Goal: Information Seeking & Learning: Learn about a topic

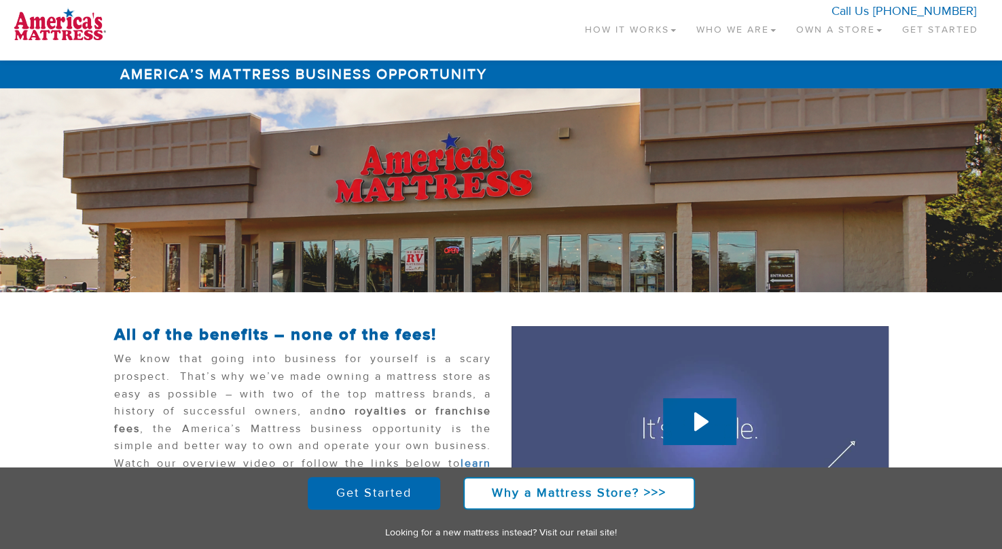
click at [837, 31] on link "Own a Store" at bounding box center [839, 27] width 106 height 40
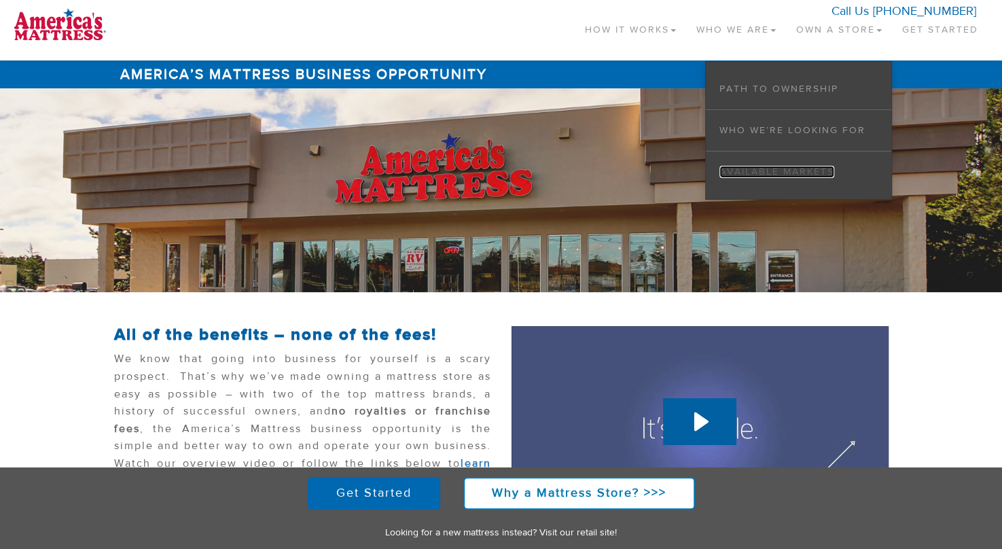
click at [787, 171] on link "Available Markets" at bounding box center [776, 172] width 115 height 12
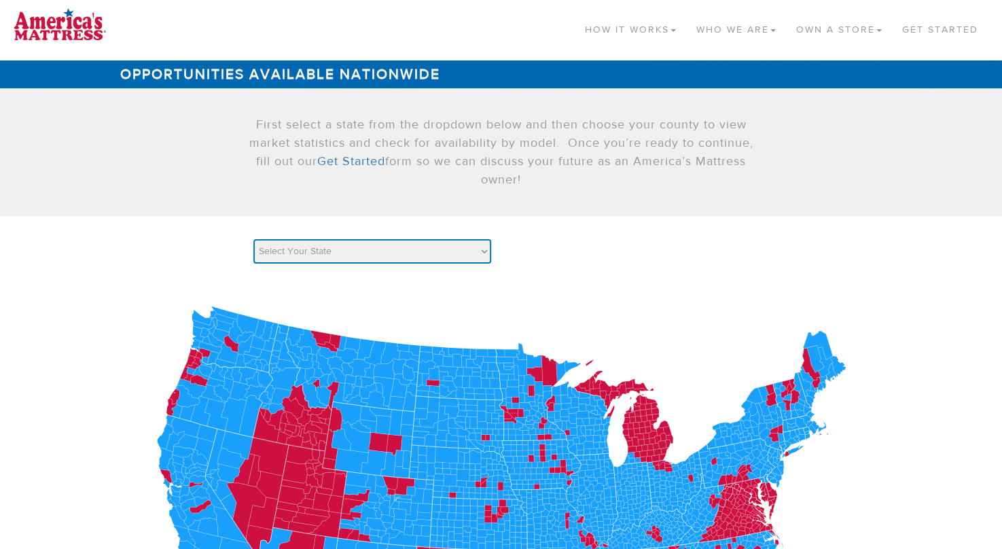
click at [483, 252] on select "Select Your State AK AL AR AZ CA CO CT DC DE FL GA HI IA ID IL IN KS KY LA MA M…" at bounding box center [372, 251] width 238 height 24
select select "IA"
click at [253, 239] on select "Select Your State AK AL AR AZ CA CO CT DC DE FL GA HI IA ID IL IN KS KY LA MA M…" at bounding box center [372, 251] width 238 height 24
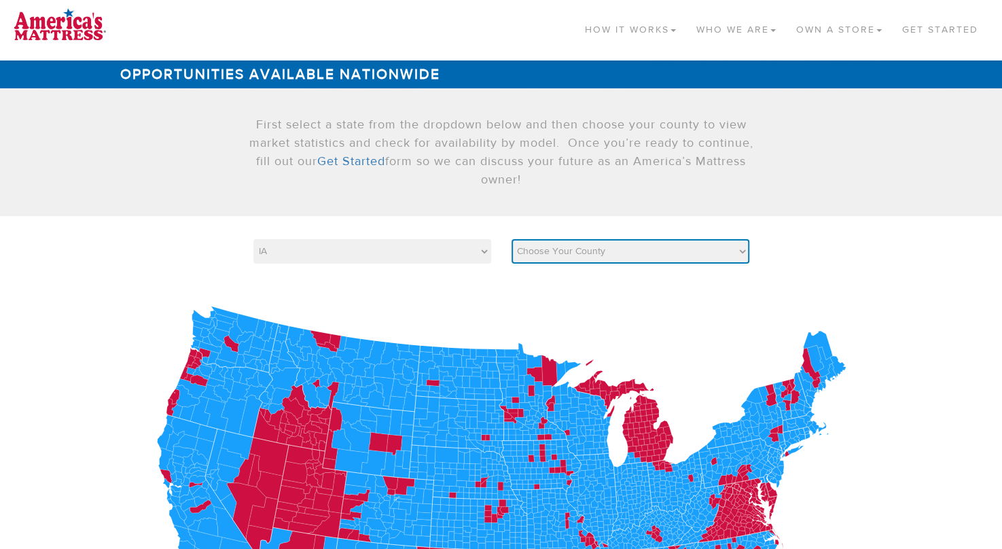
click at [681, 244] on select "Choose Your County Adair Adams Allamakee Appanoose Audubon Benton Black Hawk Bo…" at bounding box center [630, 251] width 238 height 24
click at [511, 239] on select "Choose Your County Adair Adams Allamakee Appanoose Audubon Benton Black Hawk Bo…" at bounding box center [630, 251] width 238 height 24
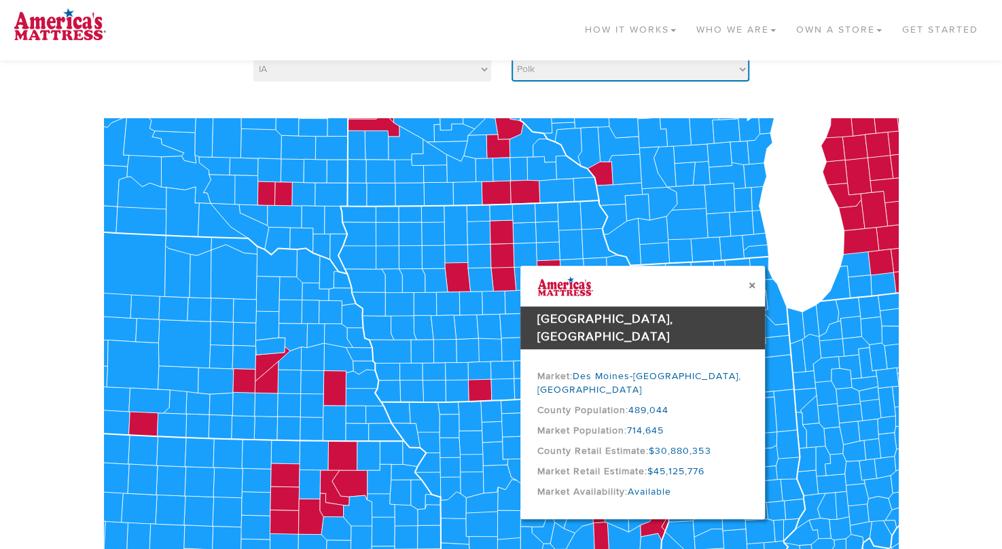
scroll to position [184, 0]
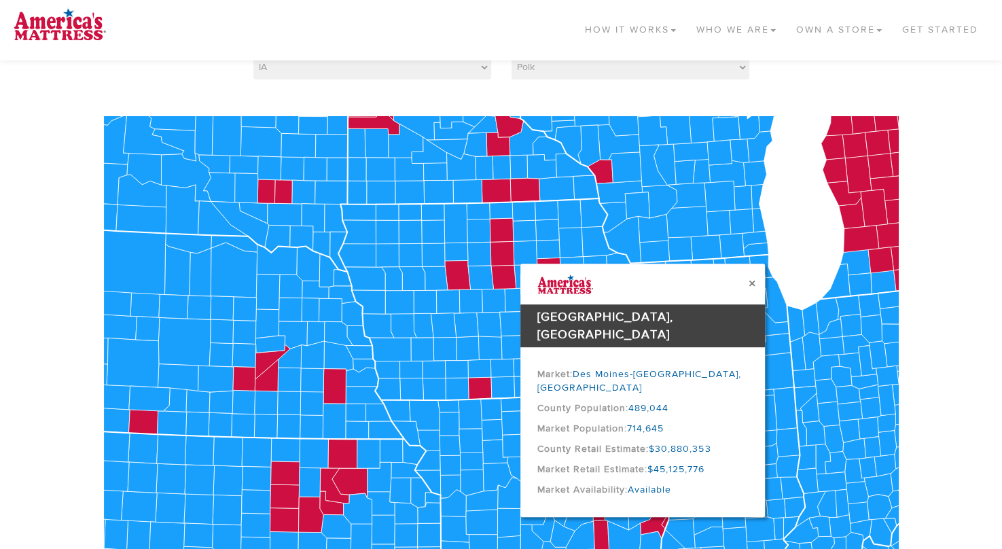
click at [751, 282] on button "×" at bounding box center [751, 283] width 7 height 14
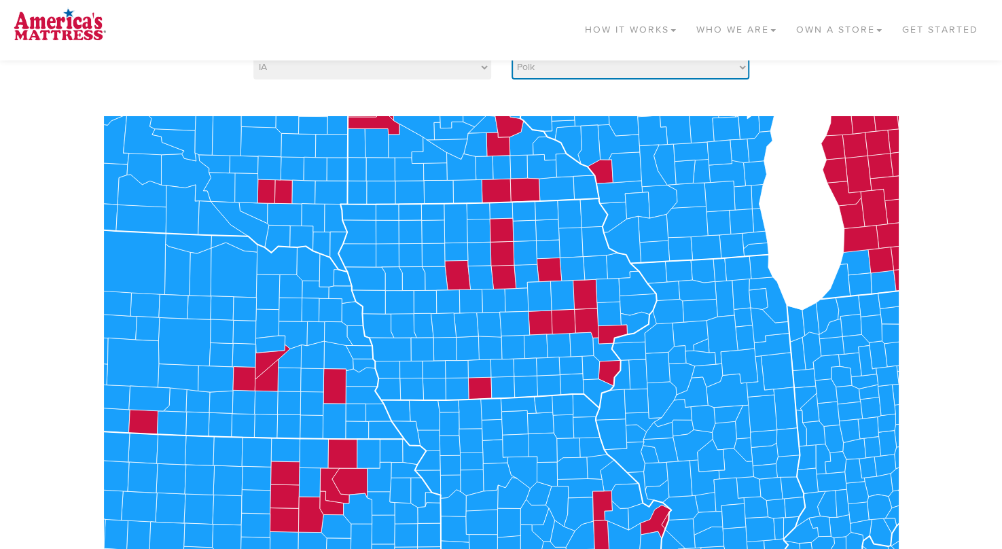
click at [740, 66] on select "Choose Your County Adair Adams Allamakee Appanoose Audubon Benton Black Hawk Bo…" at bounding box center [630, 67] width 238 height 24
click at [511, 55] on select "Choose Your County Adair Adams Allamakee Appanoose Audubon Benton Black Hawk Bo…" at bounding box center [630, 67] width 238 height 24
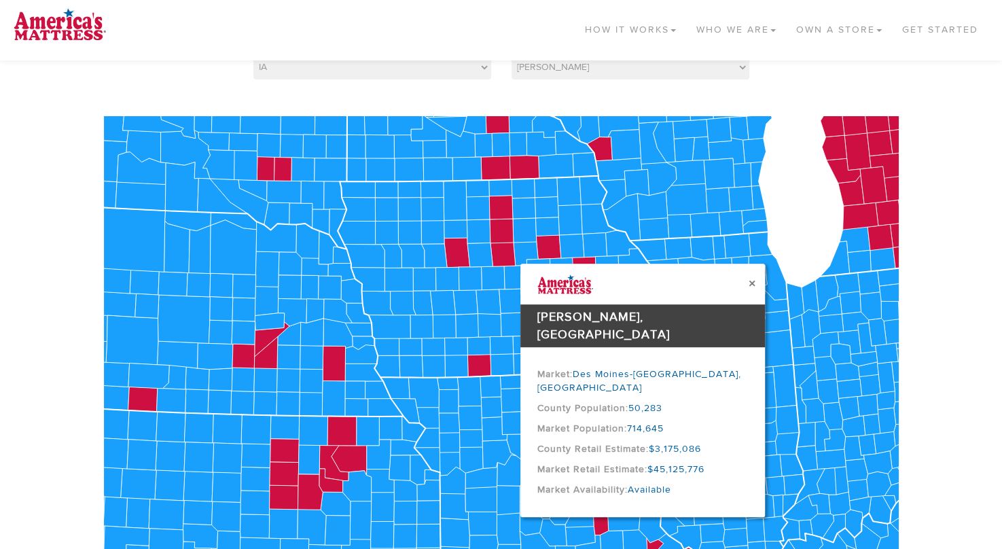
click at [748, 285] on button "×" at bounding box center [751, 283] width 7 height 14
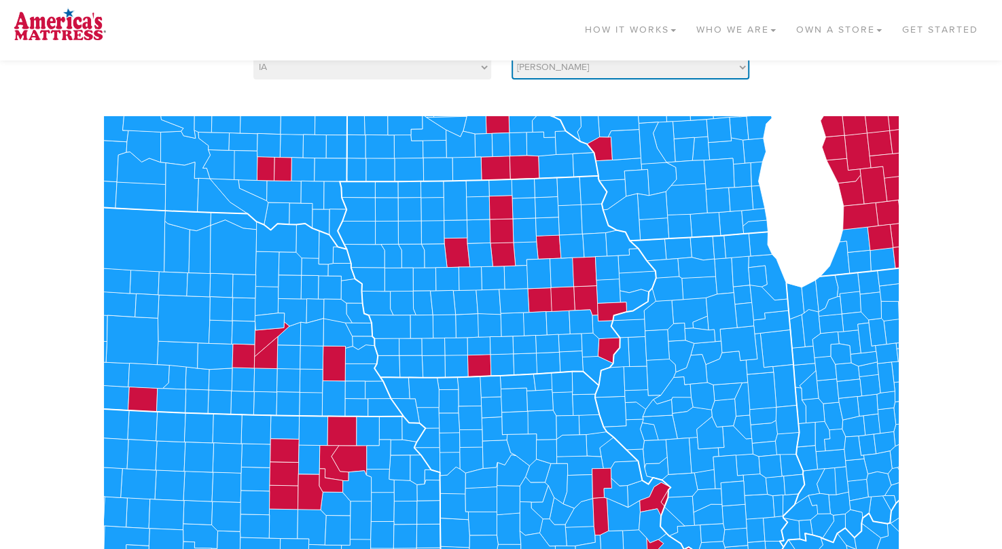
click at [744, 69] on select "Choose Your County Adair Adams Allamakee Appanoose Audubon Benton Black Hawk Bo…" at bounding box center [630, 67] width 238 height 24
select select "19049"
click at [511, 55] on select "Choose Your County Adair Adams Allamakee Appanoose Audubon Benton Black Hawk Bo…" at bounding box center [630, 67] width 238 height 24
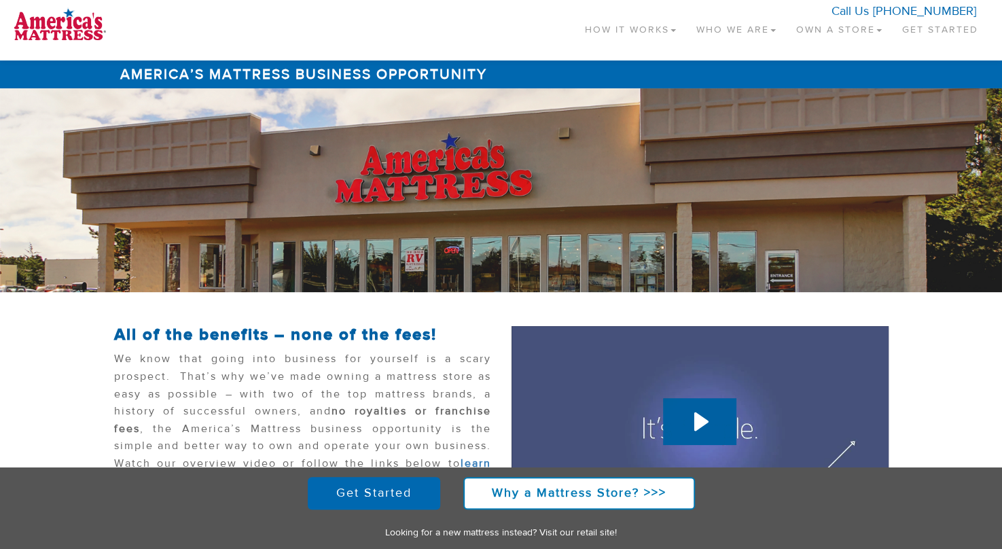
click at [834, 24] on link "Own a Store" at bounding box center [839, 27] width 106 height 40
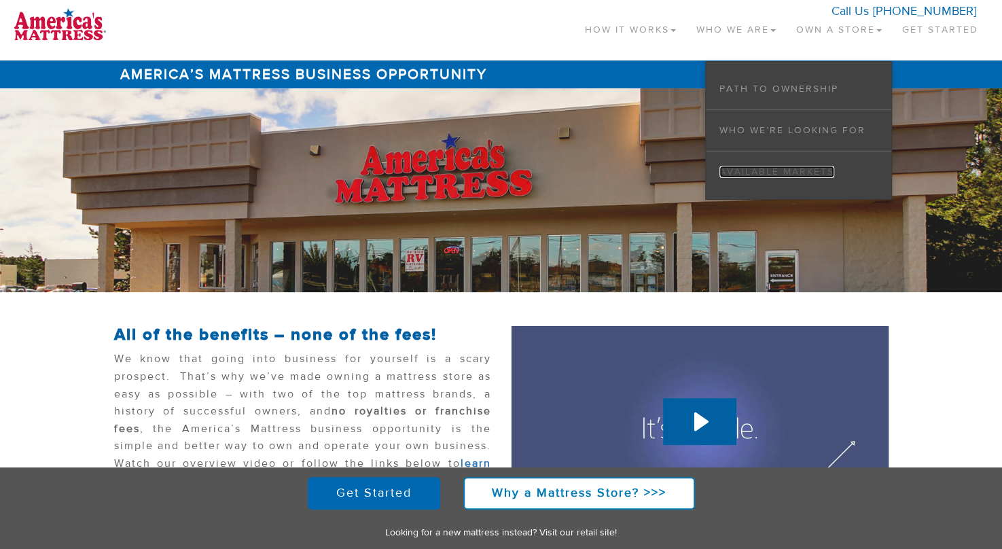
click at [804, 170] on link "Available Markets" at bounding box center [776, 172] width 115 height 12
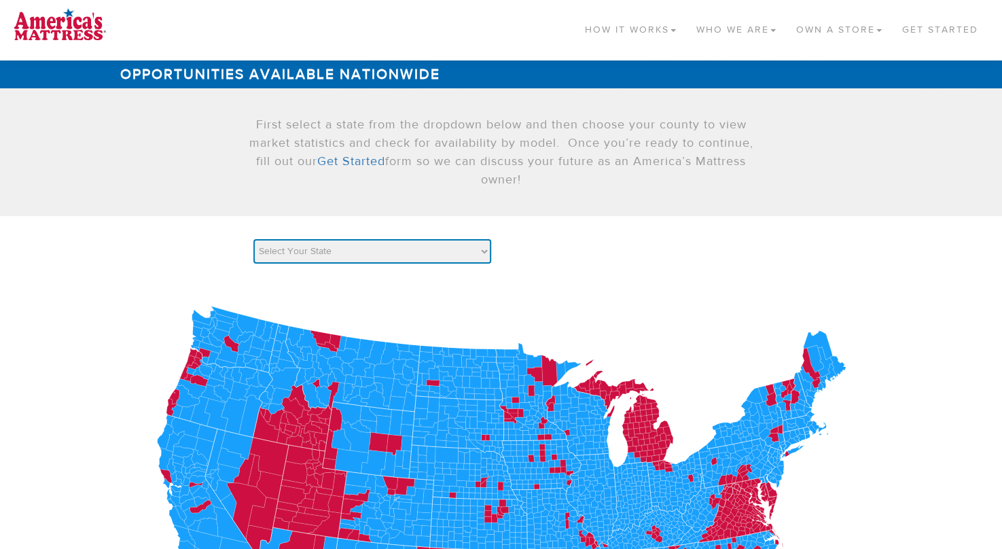
click at [481, 255] on select "Select Your State AK AL AR AZ CA CO CT DC DE FL GA HI IA ID IL IN KS KY LA MA M…" at bounding box center [372, 251] width 238 height 24
select select "IA"
click at [253, 239] on select "Select Your State AK AL AR AZ CA CO CT DC DE FL GA HI IA ID IL IN KS KY LA MA M…" at bounding box center [372, 251] width 238 height 24
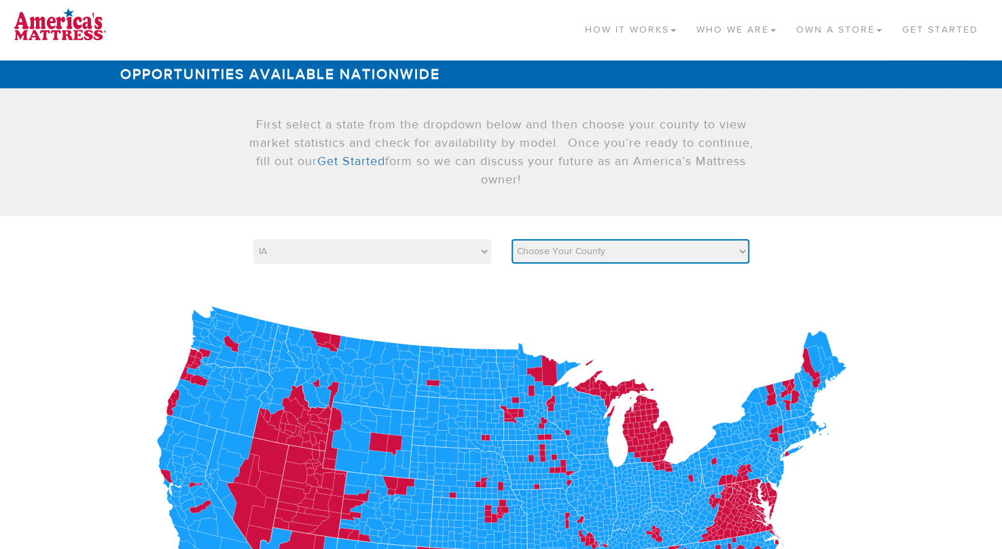
click at [629, 248] on select "Choose Your County Adair Adams Allamakee Appanoose Audubon Benton Black Hawk Bo…" at bounding box center [630, 251] width 238 height 24
click at [511, 239] on select "Choose Your County Adair Adams Allamakee Appanoose Audubon Benton Black Hawk Bo…" at bounding box center [630, 251] width 238 height 24
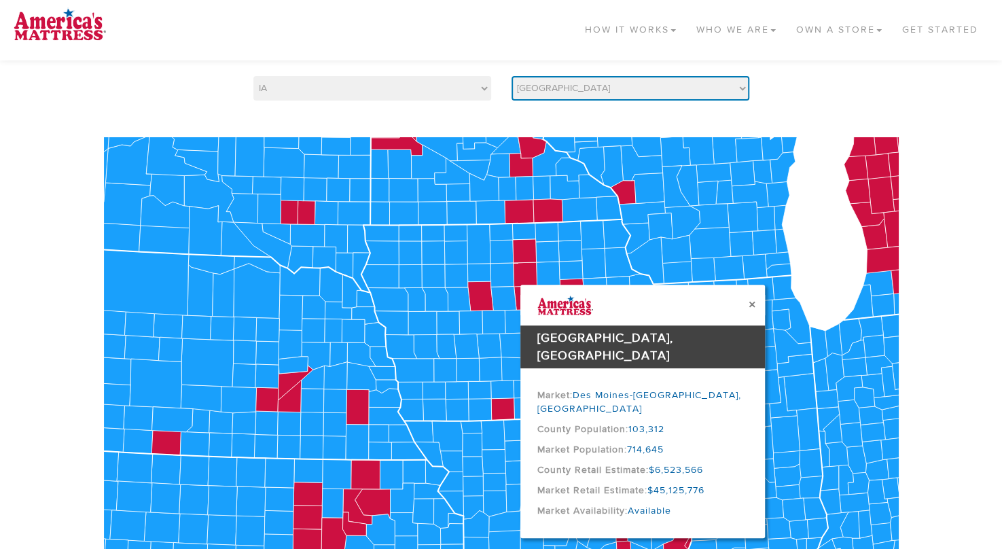
scroll to position [177, 0]
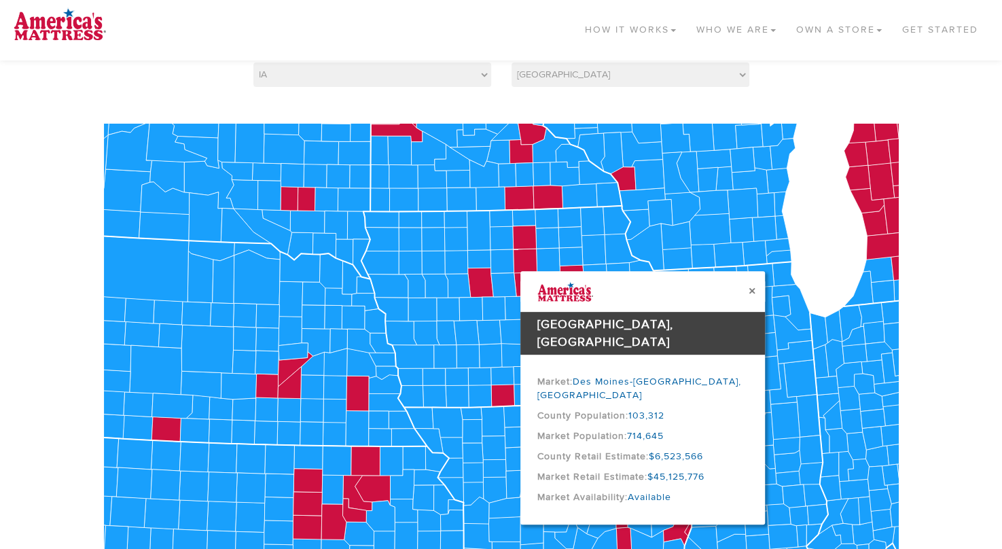
click at [752, 290] on button "×" at bounding box center [751, 291] width 7 height 14
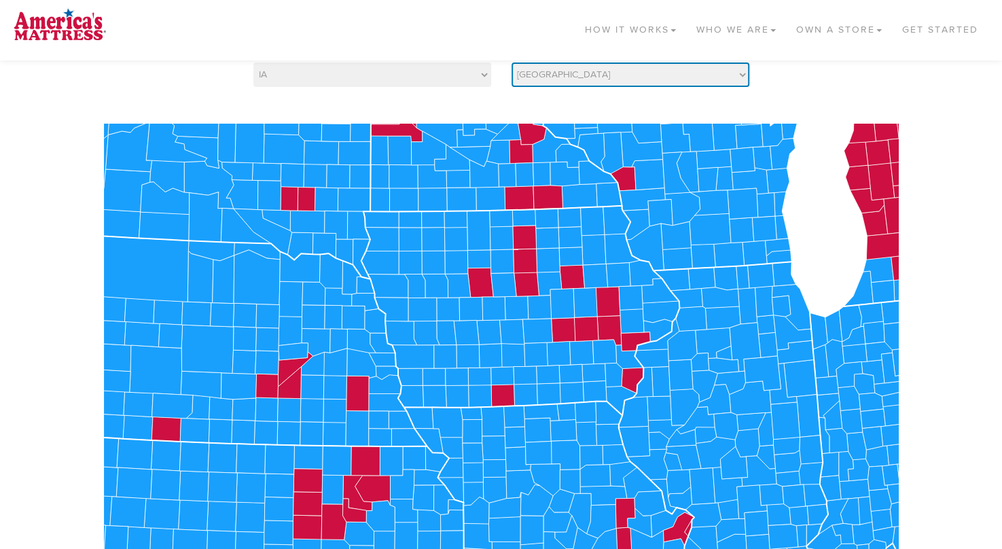
click at [739, 75] on select "Choose Your County Adair Adams Allamakee Appanoose Audubon Benton Black Hawk Bo…" at bounding box center [630, 74] width 238 height 24
click at [511, 62] on select "Choose Your County Adair Adams Allamakee Appanoose Audubon Benton Black Hawk Bo…" at bounding box center [630, 74] width 238 height 24
click at [741, 73] on select "Choose Your County Adair Adams Allamakee Appanoose Audubon Benton Black Hawk Bo…" at bounding box center [630, 74] width 238 height 24
click at [511, 62] on select "Choose Your County Adair Adams Allamakee Appanoose Audubon Benton Black Hawk Bo…" at bounding box center [630, 74] width 238 height 24
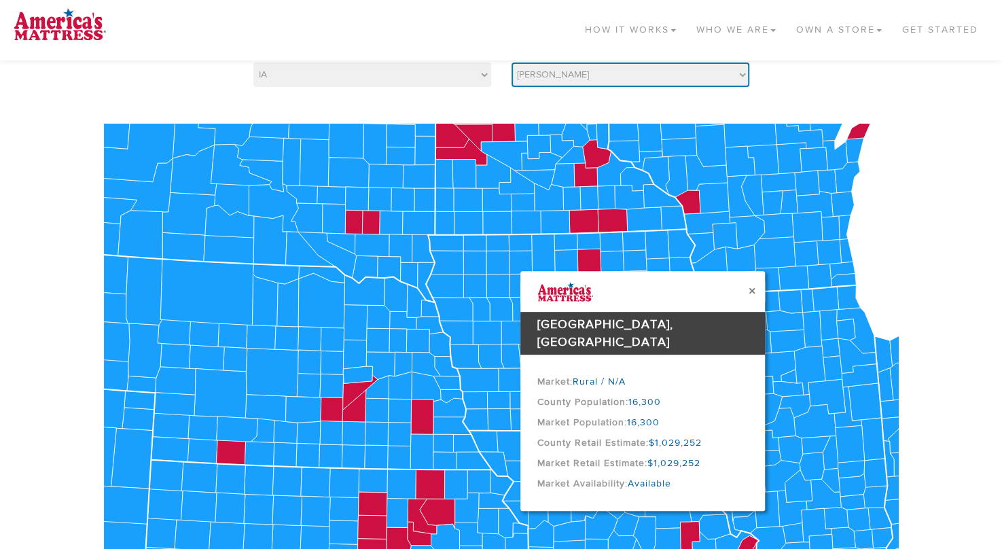
click at [742, 73] on select "Choose Your County Adair Adams Allamakee Appanoose Audubon Benton Black Hawk Bo…" at bounding box center [630, 74] width 238 height 24
click at [511, 62] on select "Choose Your County Adair Adams Allamakee Appanoose Audubon Benton Black Hawk Bo…" at bounding box center [630, 74] width 238 height 24
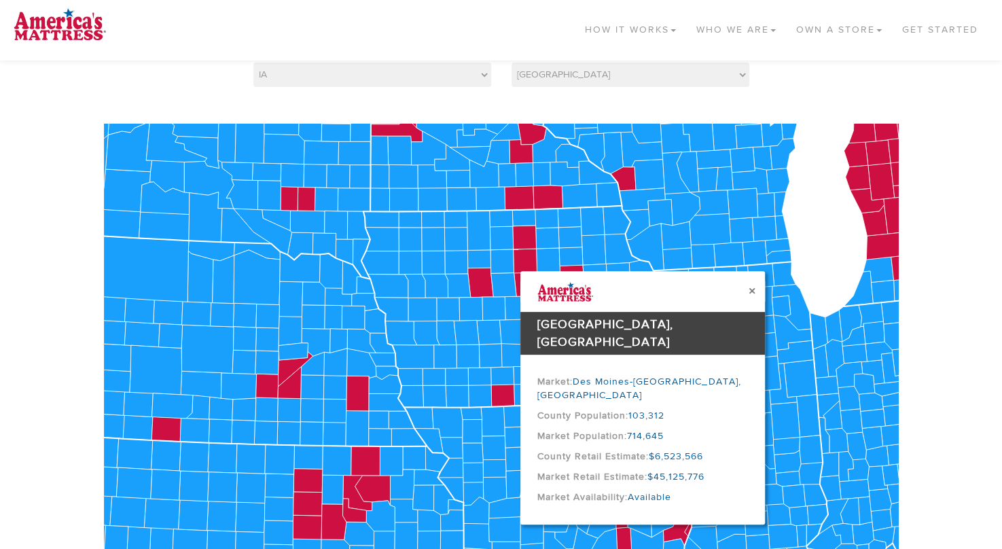
click at [752, 291] on button "×" at bounding box center [751, 291] width 7 height 14
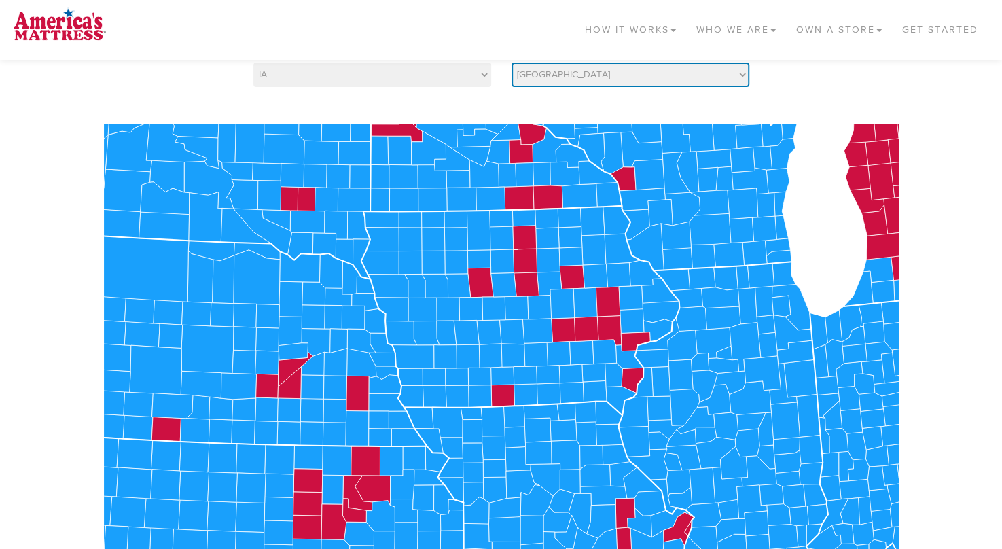
click at [739, 73] on select "Choose Your County Adair Adams Allamakee Appanoose Audubon Benton Black Hawk Bo…" at bounding box center [630, 74] width 238 height 24
click at [511, 62] on select "Choose Your County Adair Adams Allamakee Appanoose Audubon Benton Black Hawk Bo…" at bounding box center [630, 74] width 238 height 24
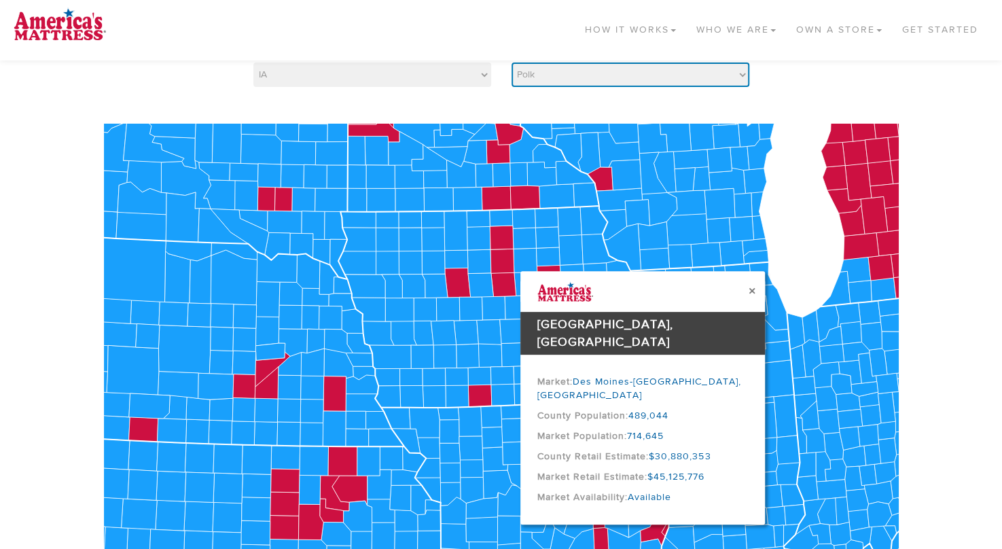
click at [743, 74] on select "Choose Your County Adair Adams Allamakee Appanoose Audubon Benton Black Hawk Bo…" at bounding box center [630, 74] width 238 height 24
select select "19181"
click at [511, 62] on select "Choose Your County Adair Adams Allamakee Appanoose Audubon Benton Black Hawk Bo…" at bounding box center [630, 74] width 238 height 24
